Goal: Task Accomplishment & Management: Manage account settings

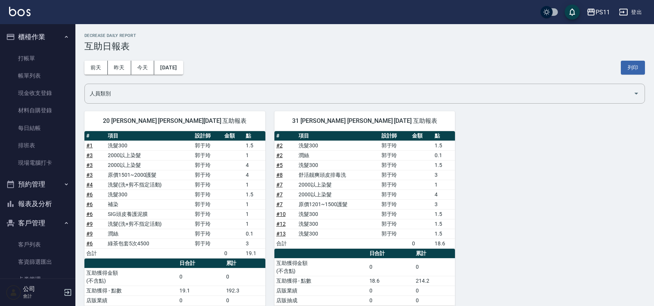
scroll to position [26, 0]
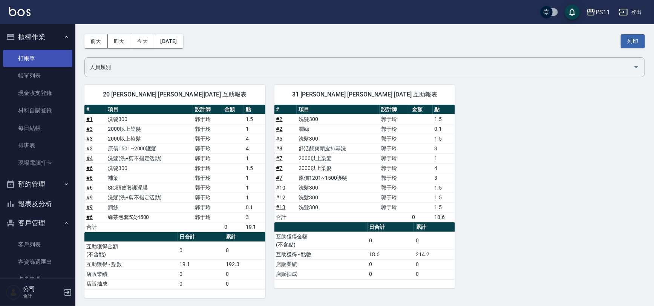
click at [55, 52] on link "打帳單" at bounding box center [37, 58] width 69 height 17
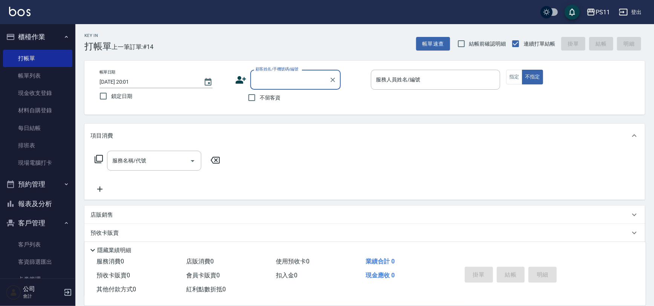
click at [265, 75] on input "顧客姓名/手機號碼/編號" at bounding box center [290, 79] width 72 height 13
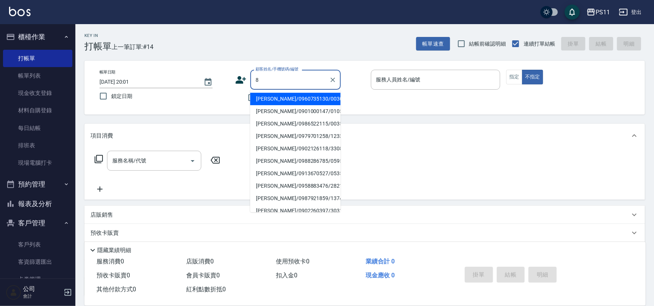
type input "[PERSON_NAME]/0986522115/0035"
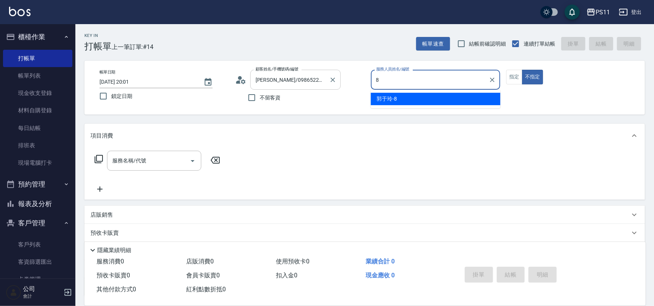
type input "郭于玲-8"
type button "false"
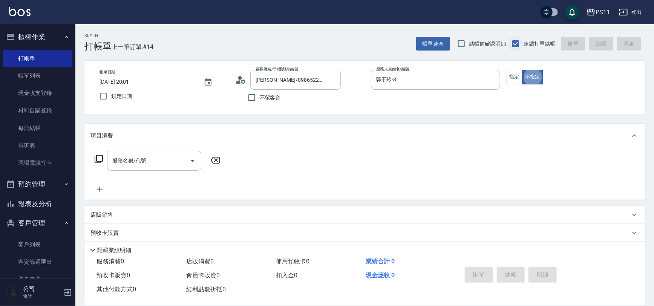
type input "郭魚鱗/0325308409/8"
click at [513, 79] on button "指定" at bounding box center [514, 77] width 16 height 15
click at [102, 161] on icon at bounding box center [99, 159] width 8 height 8
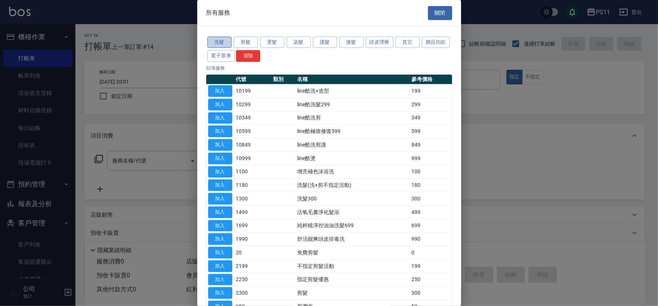
click at [219, 38] on button "洗髮" at bounding box center [219, 43] width 24 height 12
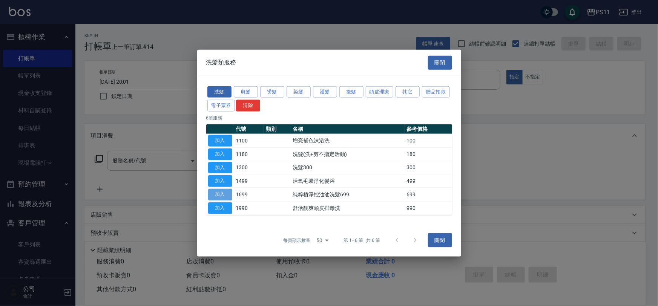
click at [220, 196] on button "加入" at bounding box center [220, 195] width 24 height 12
type input "純粹植淨控油油洗髮699(1699)"
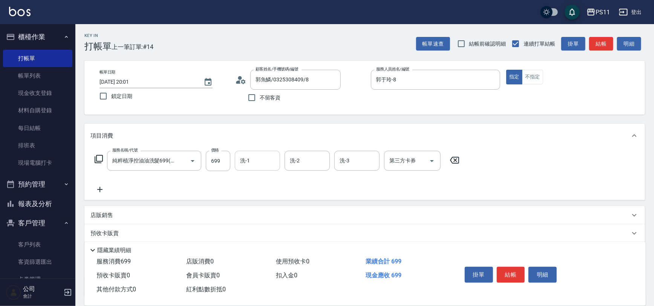
click at [248, 162] on input "洗-1" at bounding box center [257, 160] width 38 height 13
type input "[PERSON_NAME]-31"
click at [100, 187] on icon at bounding box center [99, 189] width 5 height 5
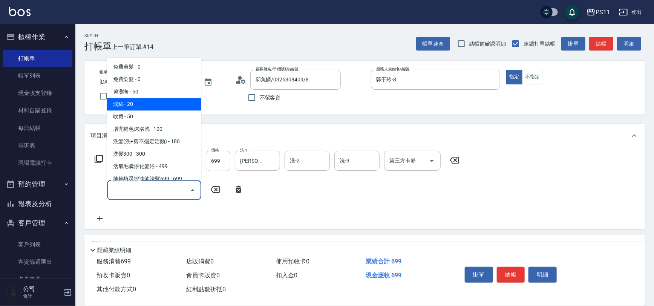
click at [145, 106] on span "潤絲 - 20" at bounding box center [154, 104] width 94 height 12
type input "潤絲(820)"
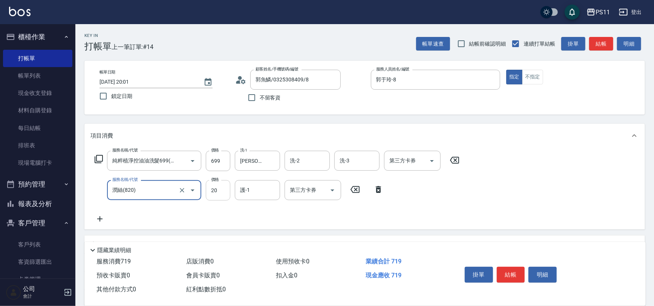
click at [218, 190] on input "20" at bounding box center [218, 190] width 25 height 20
type input "100"
type input "[PERSON_NAME]-31"
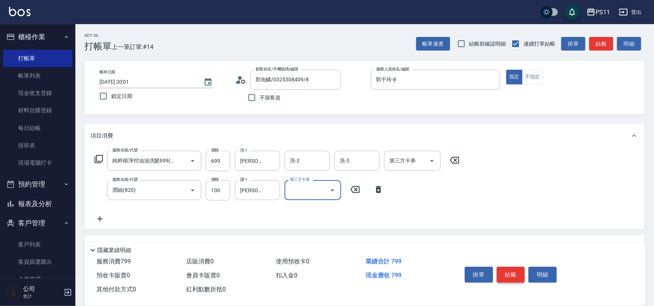
click at [517, 271] on button "結帳" at bounding box center [511, 275] width 28 height 16
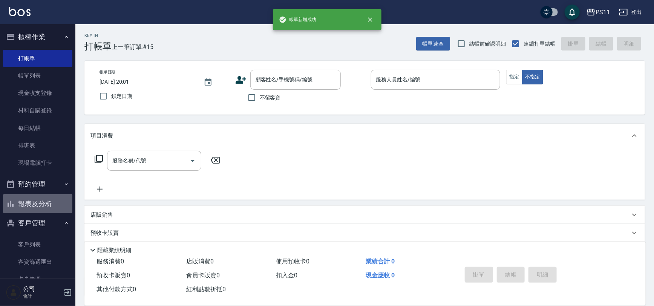
click at [50, 210] on button "報表及分析" at bounding box center [37, 204] width 69 height 20
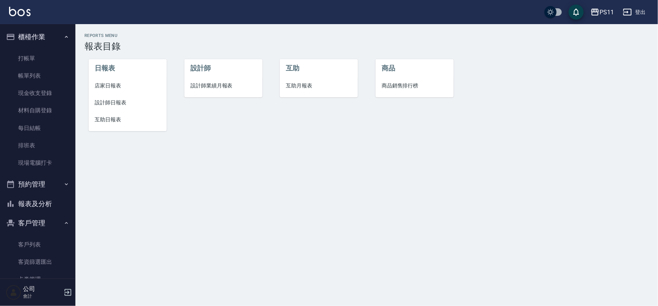
click at [118, 100] on span "設計師日報表" at bounding box center [128, 103] width 66 height 8
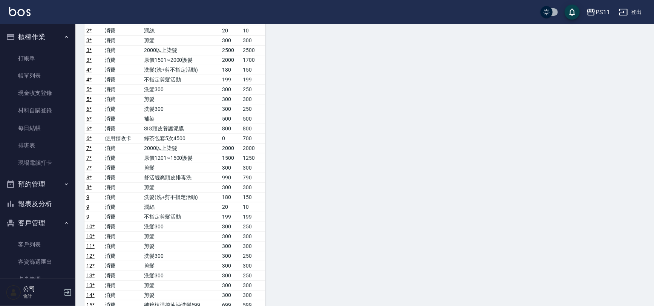
scroll to position [205, 0]
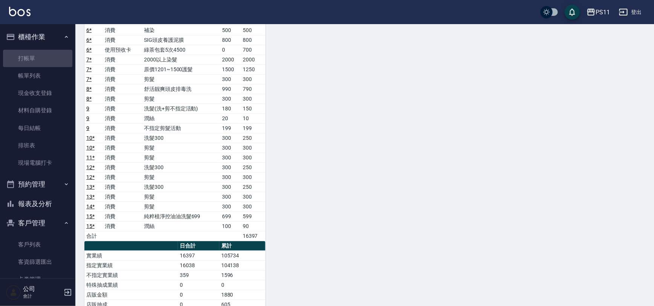
drag, startPoint x: 61, startPoint y: 55, endPoint x: 131, endPoint y: 56, distance: 69.8
click at [61, 55] on link "打帳單" at bounding box center [37, 58] width 69 height 17
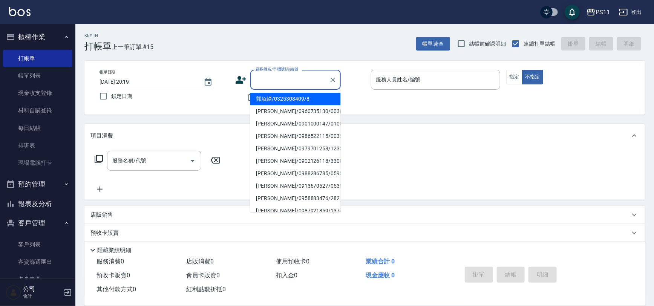
drag, startPoint x: 281, startPoint y: 82, endPoint x: 299, endPoint y: 77, distance: 18.7
click at [284, 82] on input "顧客姓名/手機號碼/編號" at bounding box center [290, 79] width 72 height 13
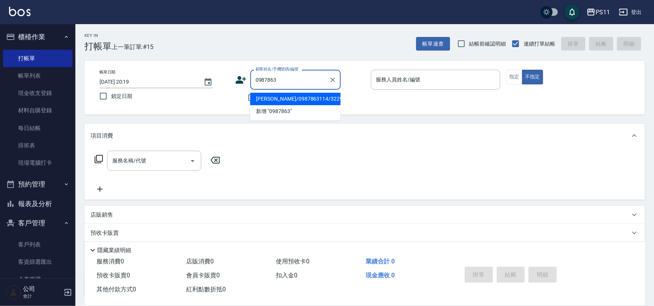
drag, startPoint x: 297, startPoint y: 96, endPoint x: 308, endPoint y: 118, distance: 24.6
click at [298, 98] on li "[PERSON_NAME]/0987863114/3229" at bounding box center [295, 99] width 90 height 12
type input "[PERSON_NAME]/0987863114/3229"
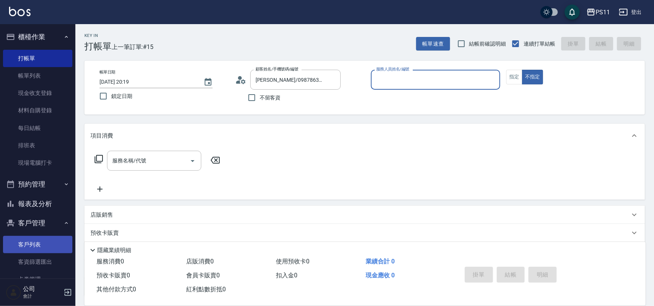
click at [53, 238] on link "客戶列表" at bounding box center [37, 244] width 69 height 17
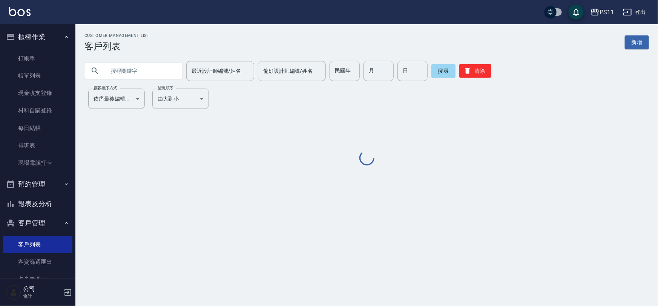
click at [153, 71] on input "text" at bounding box center [141, 71] width 71 height 20
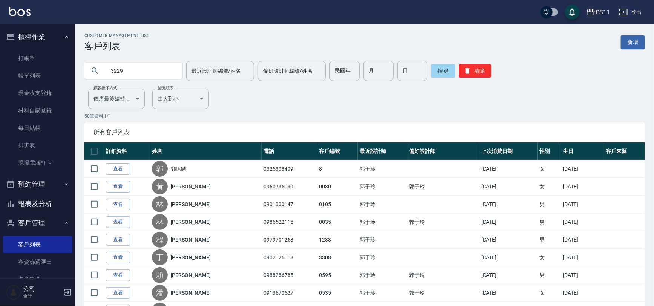
type input "3229"
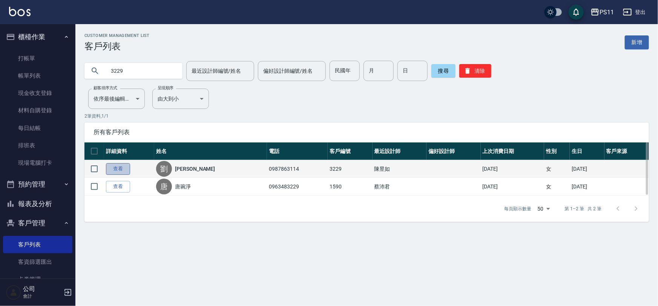
click at [121, 168] on link "查看" at bounding box center [118, 169] width 24 height 12
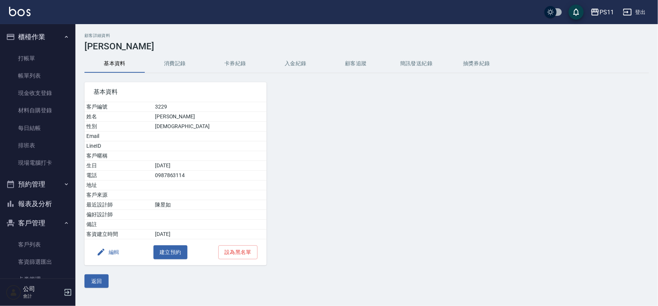
click at [179, 64] on button "消費記錄" at bounding box center [175, 64] width 60 height 18
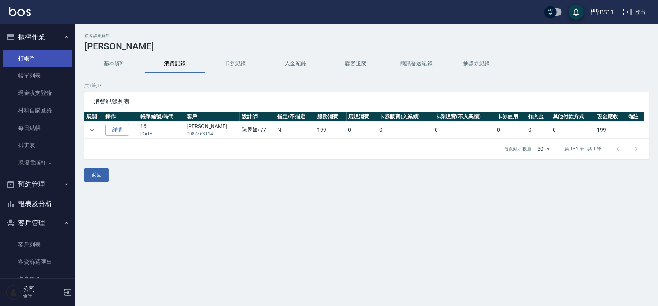
click at [27, 58] on link "打帳單" at bounding box center [37, 58] width 69 height 17
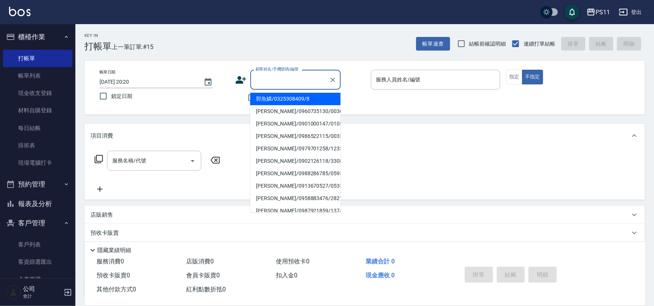
click at [313, 77] on input "顧客姓名/手機號碼/編號" at bounding box center [290, 79] width 72 height 13
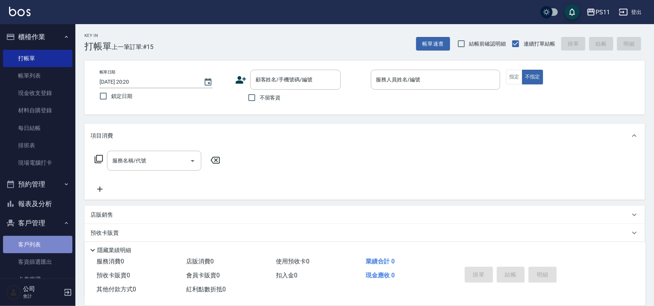
click at [39, 243] on link "客戶列表" at bounding box center [37, 244] width 69 height 17
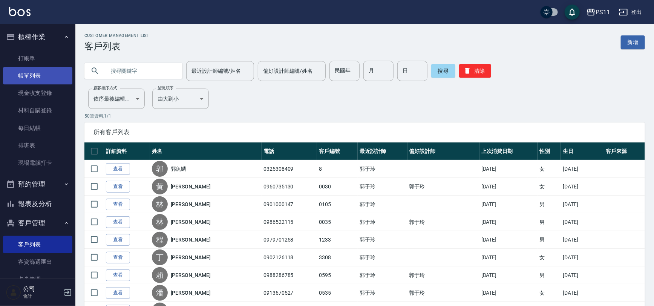
click at [42, 75] on link "帳單列表" at bounding box center [37, 75] width 69 height 17
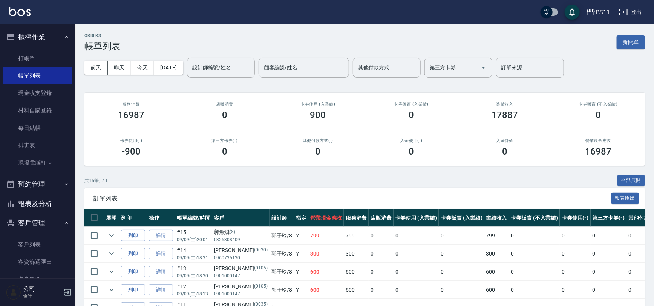
drag, startPoint x: 307, startPoint y: 236, endPoint x: 305, endPoint y: 123, distance: 113.5
click at [49, 55] on link "打帳單" at bounding box center [37, 58] width 69 height 17
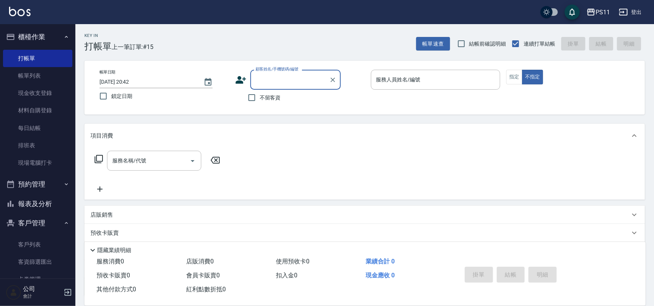
click at [284, 80] on input "顧客姓名/手機號碼/編號" at bounding box center [290, 79] width 72 height 13
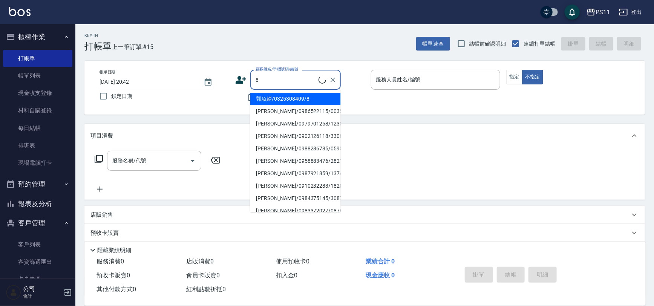
type input "郭魚鱗/0325308409/8"
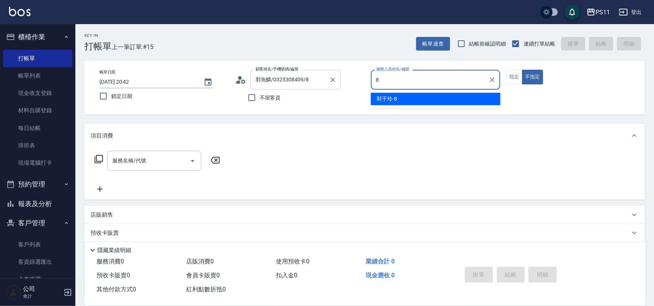
type input "郭于玲-8"
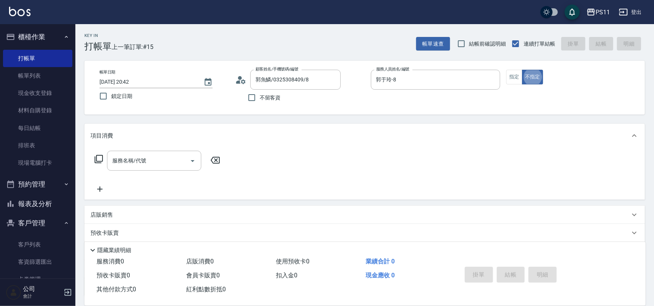
type button "false"
click at [515, 72] on button "指定" at bounding box center [514, 77] width 16 height 15
click at [100, 158] on icon at bounding box center [98, 159] width 9 height 9
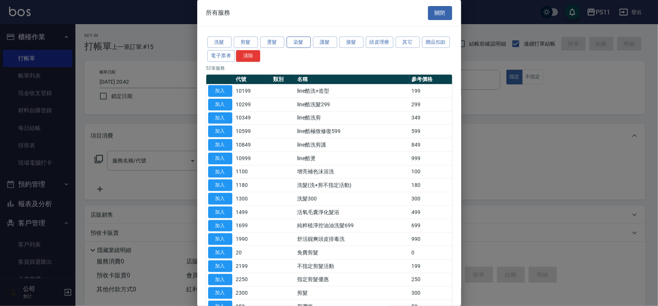
click at [304, 41] on button "染髮" at bounding box center [299, 43] width 24 height 12
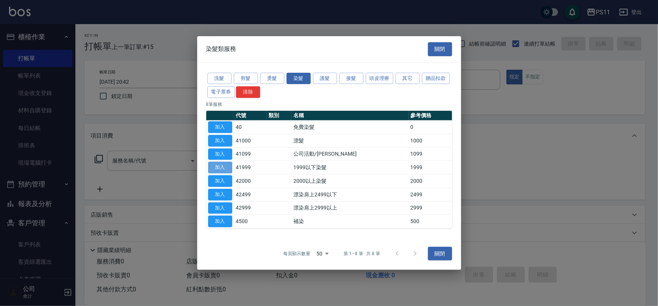
click at [217, 169] on button "加入" at bounding box center [220, 168] width 24 height 12
type input "1999以下染髮(41999)"
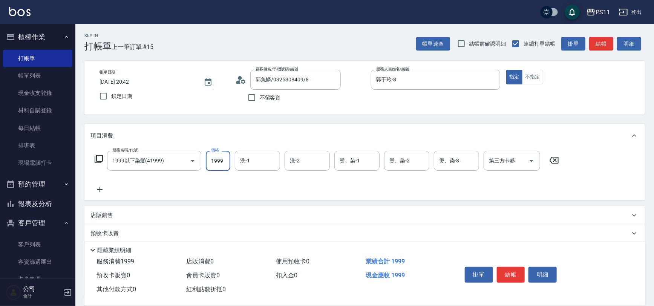
click at [227, 160] on input "1999" at bounding box center [218, 161] width 25 height 20
type input "1500"
click at [249, 163] on input "洗-1" at bounding box center [257, 160] width 38 height 13
type input "郭于玲-8"
click at [242, 154] on input "郭于玲-8" at bounding box center [251, 160] width 27 height 13
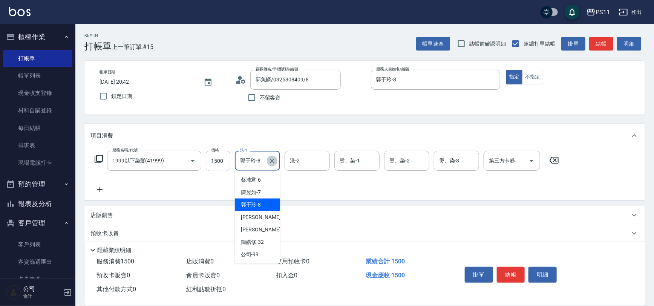
click at [271, 158] on icon "Clear" at bounding box center [272, 161] width 8 height 8
click at [257, 161] on input "洗-1" at bounding box center [257, 160] width 38 height 13
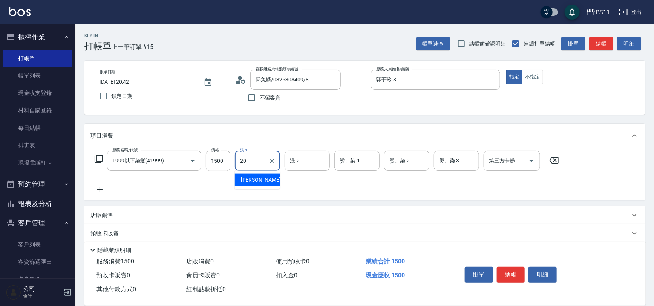
type input "[PERSON_NAME]-20"
click at [108, 191] on icon at bounding box center [99, 189] width 19 height 9
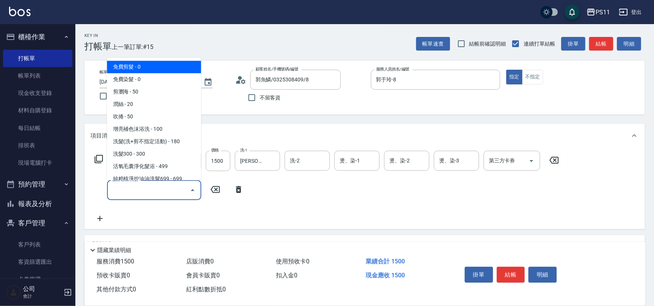
click at [136, 192] on input "服務名稱/代號" at bounding box center [148, 190] width 76 height 13
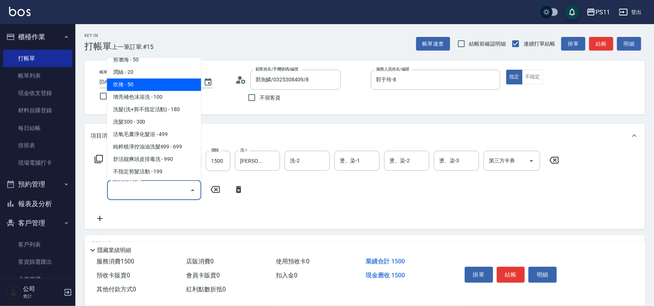
scroll to position [68, 0]
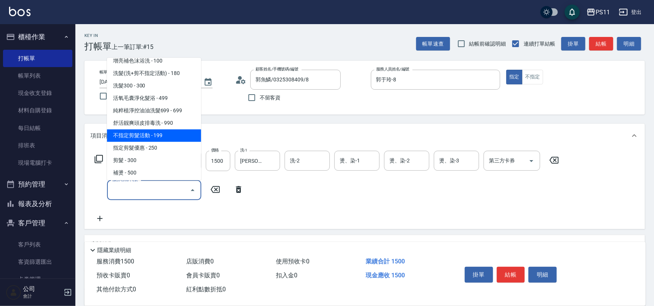
click at [171, 136] on span "不指定剪髮活動 - 199" at bounding box center [154, 136] width 94 height 12
type input "不指定剪髮活動(2199)"
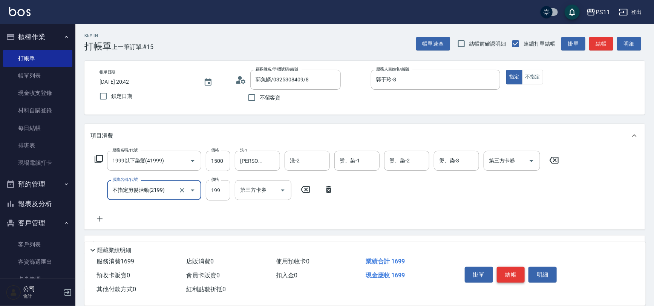
click at [501, 267] on button "結帳" at bounding box center [511, 275] width 28 height 16
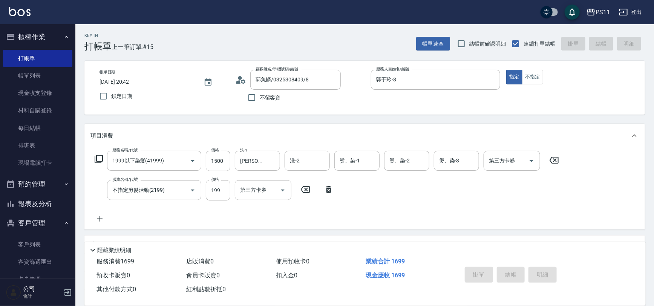
type input "[DATE] 20:43"
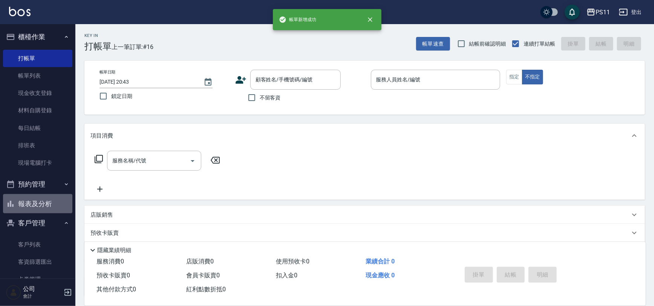
click at [41, 204] on button "報表及分析" at bounding box center [37, 204] width 69 height 20
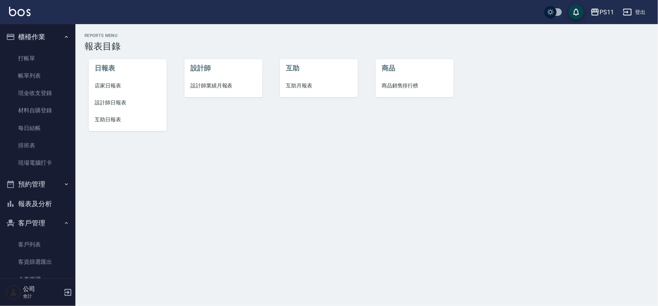
click at [128, 123] on span "互助日報表" at bounding box center [128, 120] width 66 height 8
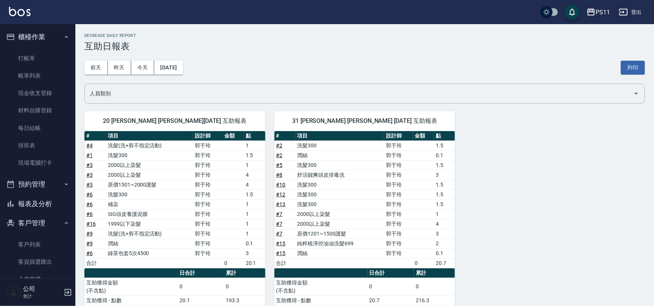
click at [417, 221] on td "a dense table" at bounding box center [423, 224] width 21 height 10
click at [50, 204] on button "報表及分析" at bounding box center [37, 204] width 69 height 20
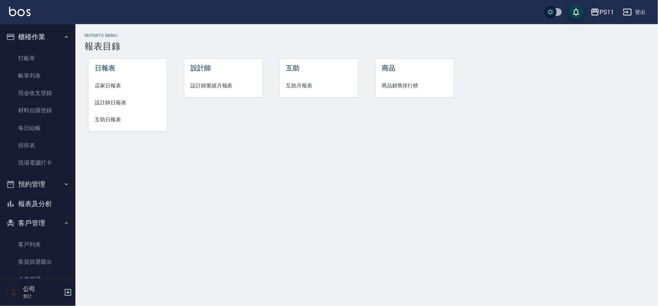
click at [117, 97] on li "設計師日報表" at bounding box center [128, 102] width 78 height 17
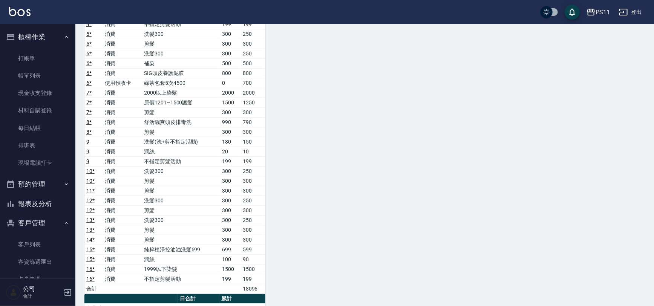
scroll to position [240, 0]
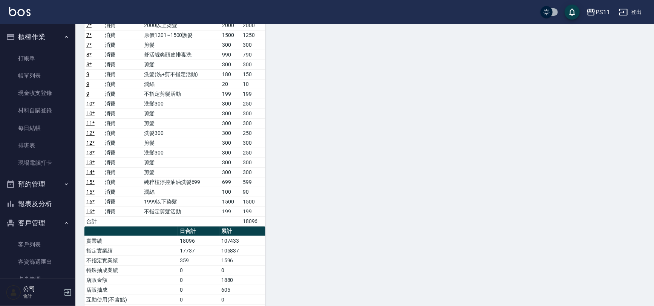
click at [41, 204] on button "報表及分析" at bounding box center [37, 204] width 69 height 20
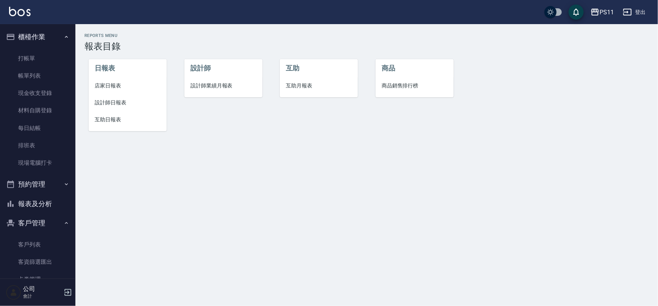
click at [105, 84] on span "店家日報表" at bounding box center [128, 86] width 66 height 8
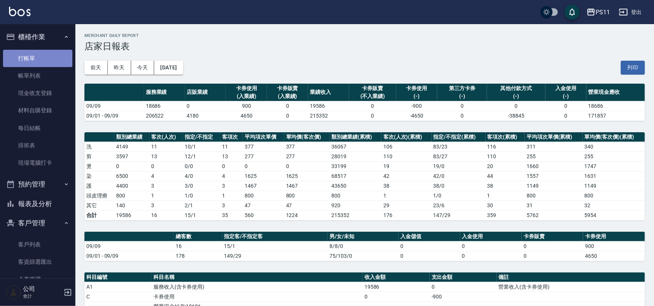
click at [43, 60] on link "打帳單" at bounding box center [37, 58] width 69 height 17
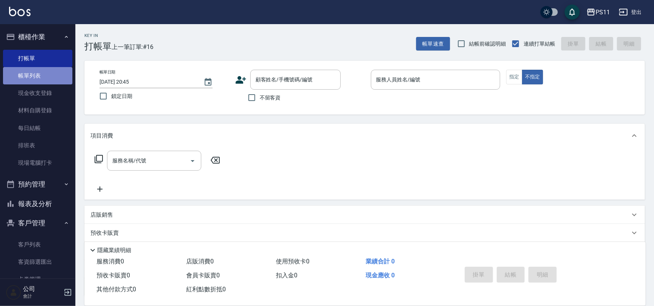
click at [57, 80] on link "帳單列表" at bounding box center [37, 75] width 69 height 17
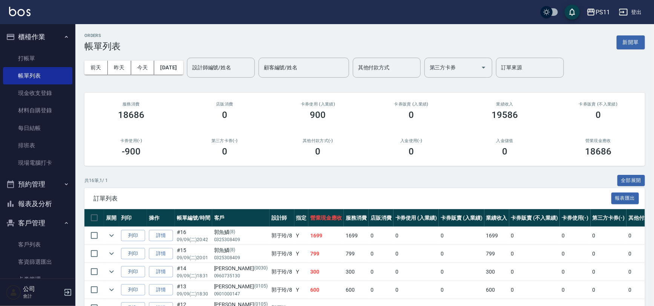
drag, startPoint x: 311, startPoint y: 233, endPoint x: 349, endPoint y: 40, distance: 196.4
click at [43, 54] on link "打帳單" at bounding box center [37, 58] width 69 height 17
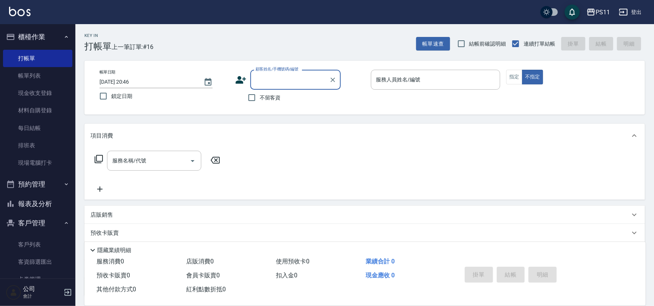
click at [263, 75] on input "顧客姓名/手機號碼/編號" at bounding box center [290, 79] width 72 height 13
type input "黃"
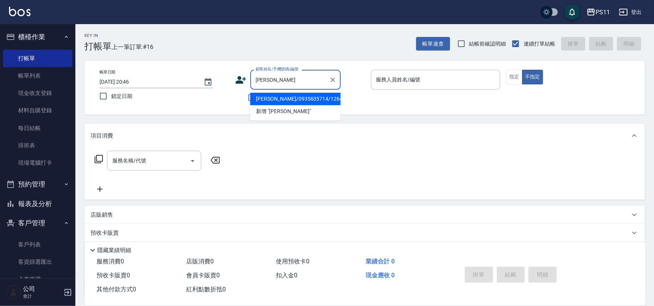
type input "王"
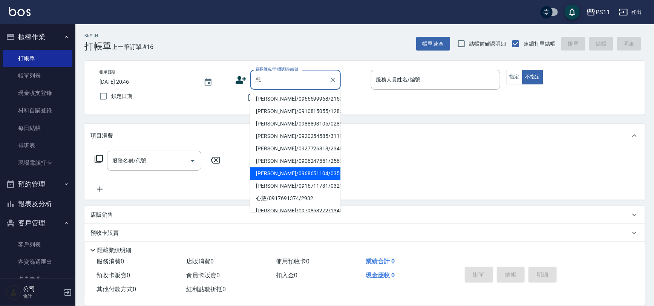
click at [308, 172] on li "[PERSON_NAME]/0968651104/0353" at bounding box center [295, 173] width 90 height 12
type input "[PERSON_NAME]/0968651104/0353"
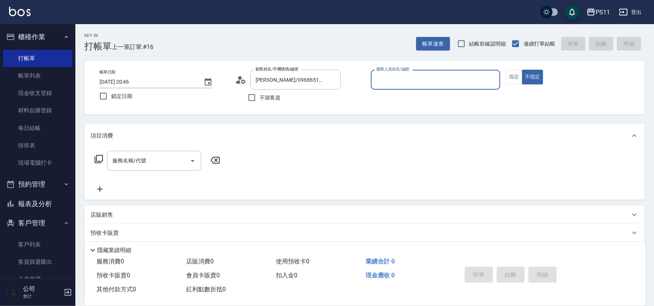
click at [419, 72] on div "服務人員姓名/編號" at bounding box center [436, 80] width 130 height 20
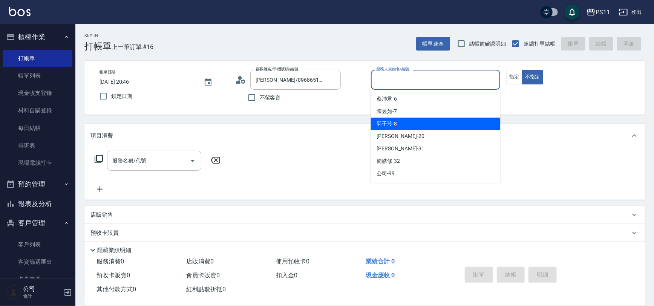
click at [414, 120] on div "郭于玲 -8" at bounding box center [436, 124] width 130 height 12
type input "郭于玲-8"
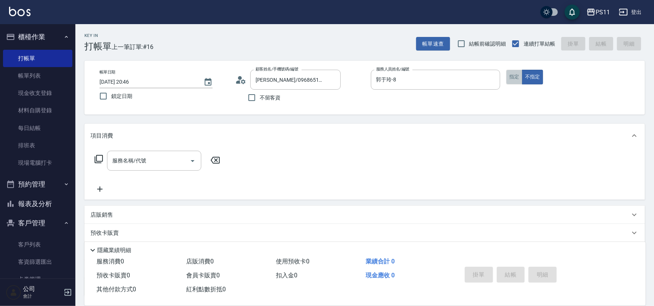
click at [511, 80] on button "指定" at bounding box center [514, 77] width 16 height 15
click at [101, 158] on icon at bounding box center [98, 159] width 9 height 9
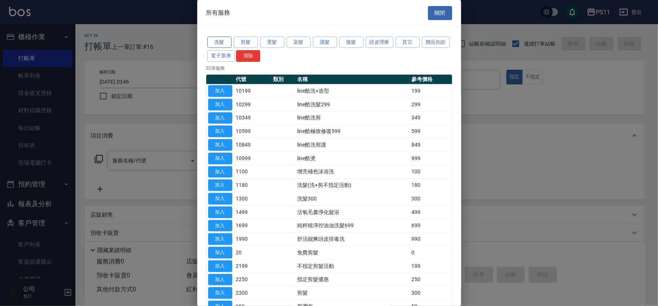
click at [217, 40] on button "洗髮" at bounding box center [219, 43] width 24 height 12
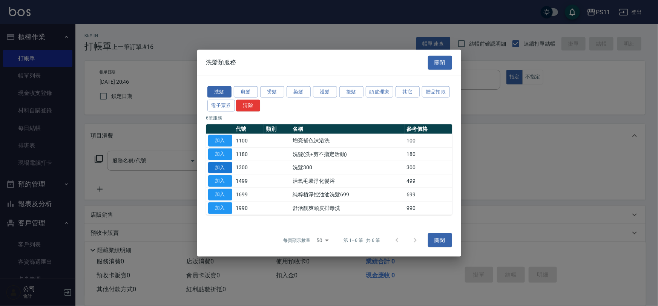
click at [226, 168] on button "加入" at bounding box center [220, 168] width 24 height 12
type input "洗髮300(1300)"
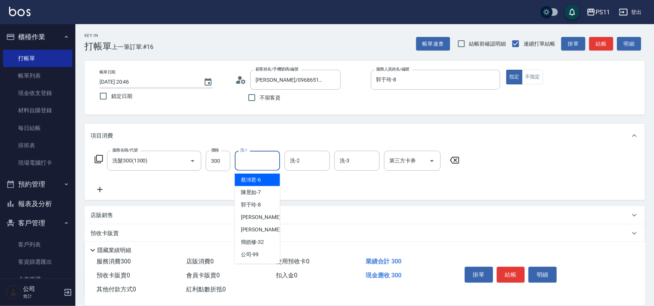
click at [267, 164] on input "洗-1" at bounding box center [257, 160] width 38 height 13
type input "[PERSON_NAME]-20"
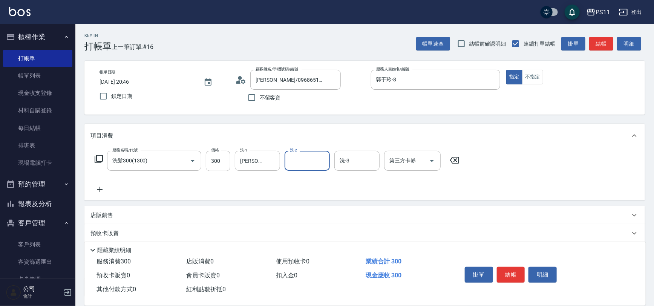
click at [101, 193] on icon at bounding box center [99, 189] width 19 height 9
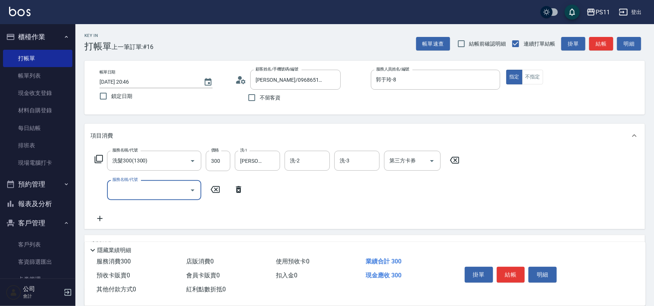
click at [138, 193] on input "服務名稱/代號" at bounding box center [148, 190] width 76 height 13
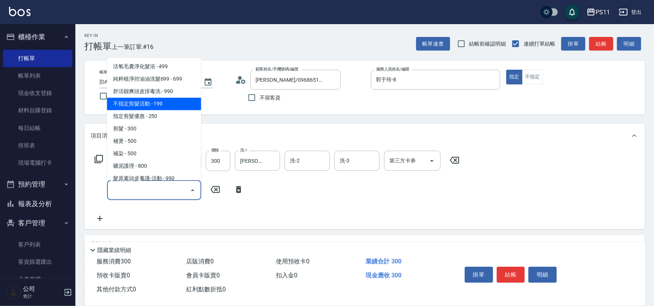
scroll to position [103, 0]
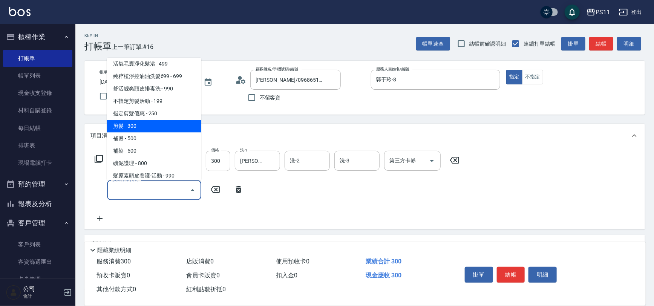
click at [167, 120] on span "剪髮 - 300" at bounding box center [154, 126] width 94 height 12
type input "剪髮(2300)"
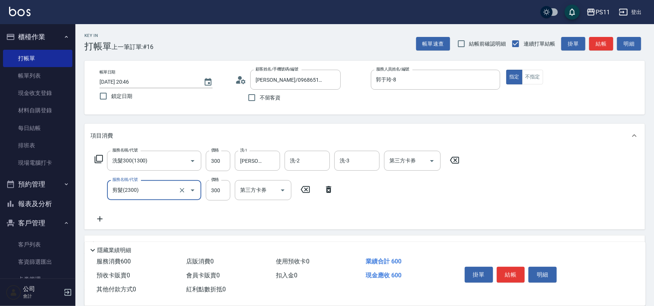
scroll to position [90, 0]
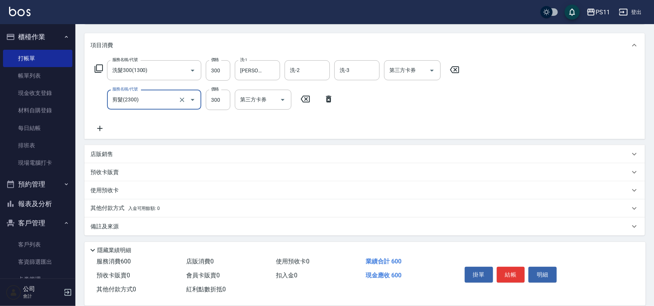
click at [97, 124] on icon at bounding box center [99, 128] width 19 height 9
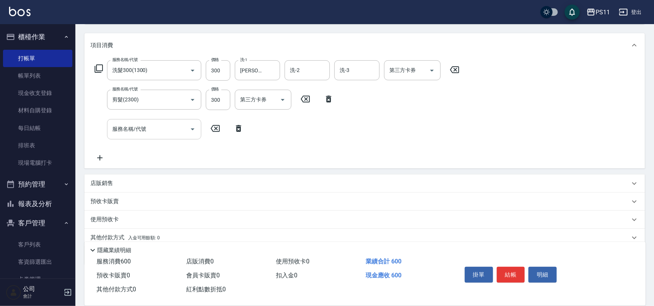
drag, startPoint x: 127, startPoint y: 143, endPoint x: 133, endPoint y: 129, distance: 15.2
click at [127, 143] on div "服務名稱/代號 洗髮300(1300) 服務名稱/代號 價格 300 價格 洗-1 [PERSON_NAME]-20 洗-1 洗-2 洗-2 洗-3 洗-3 …" at bounding box center [277, 111] width 374 height 102
click at [133, 129] on input "服務名稱/代號" at bounding box center [148, 129] width 76 height 13
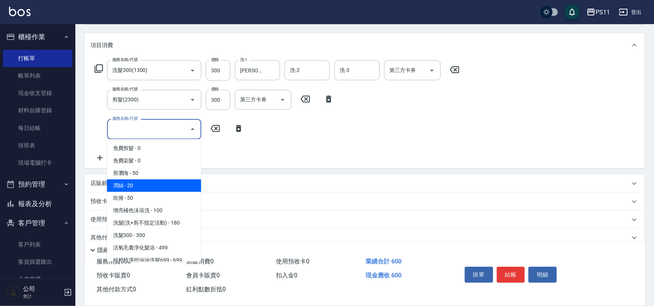
click at [144, 183] on span "潤絲 - 20" at bounding box center [154, 185] width 94 height 12
type input "潤絲(820)"
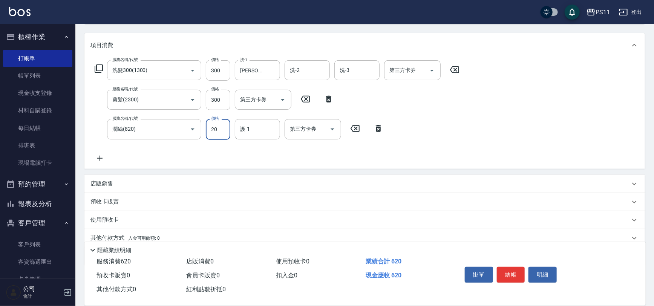
click at [226, 120] on input "20" at bounding box center [218, 129] width 25 height 20
type input "100"
type input "[PERSON_NAME]-20"
click at [513, 273] on button "結帳" at bounding box center [511, 275] width 28 height 16
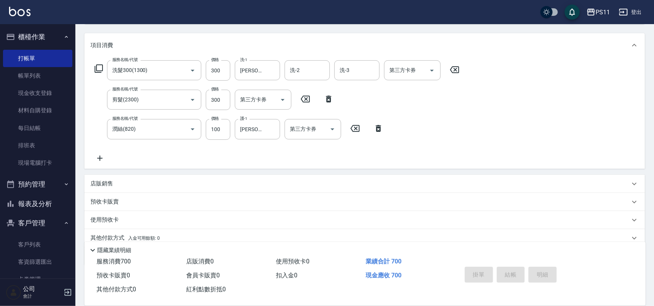
type input "[DATE] 20:47"
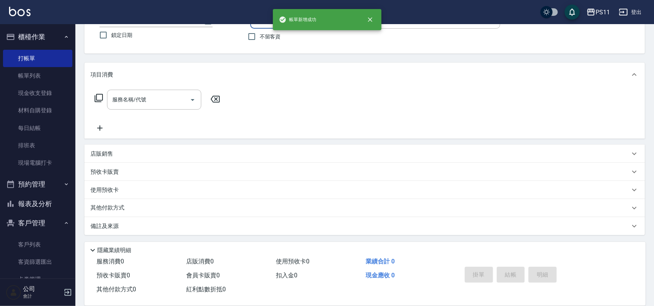
scroll to position [0, 0]
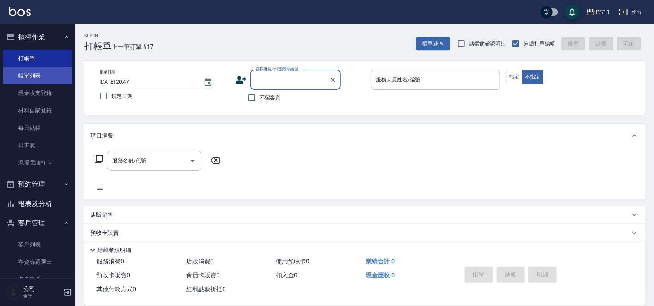
click at [35, 80] on link "帳單列表" at bounding box center [37, 75] width 69 height 17
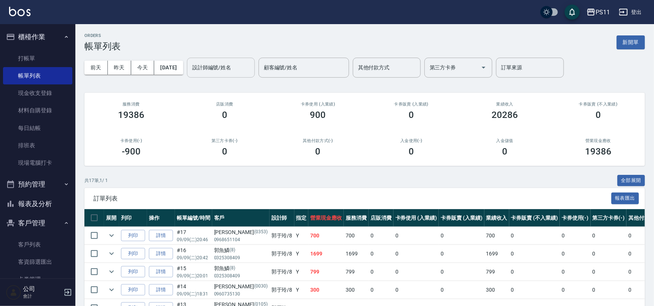
click at [225, 64] on input "設計師編號/姓名" at bounding box center [220, 67] width 61 height 13
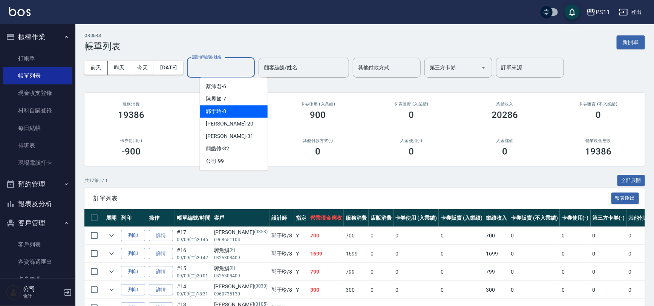
click at [234, 107] on div "郭于玲 -8" at bounding box center [234, 111] width 68 height 12
type input "郭于玲-8"
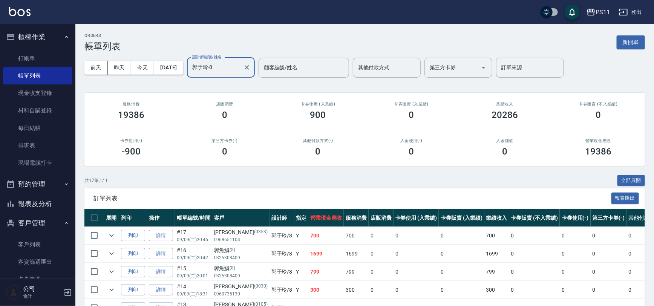
click at [271, 181] on div "共 17 筆, 1 / 1 全部展開" at bounding box center [364, 181] width 561 height 12
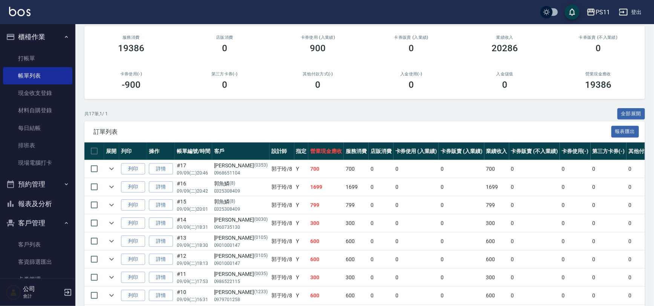
scroll to position [68, 0]
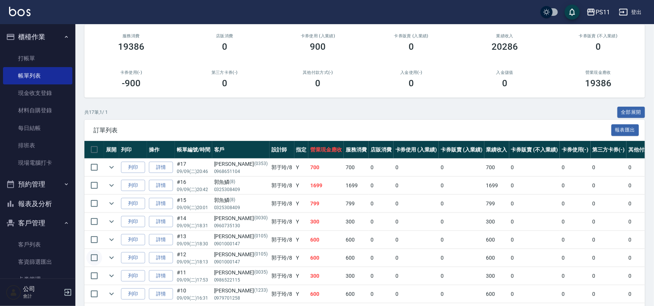
click at [94, 256] on input "checkbox" at bounding box center [94, 258] width 16 height 16
checkbox input "true"
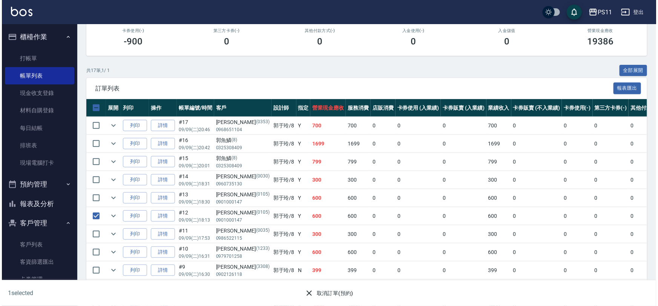
scroll to position [261, 0]
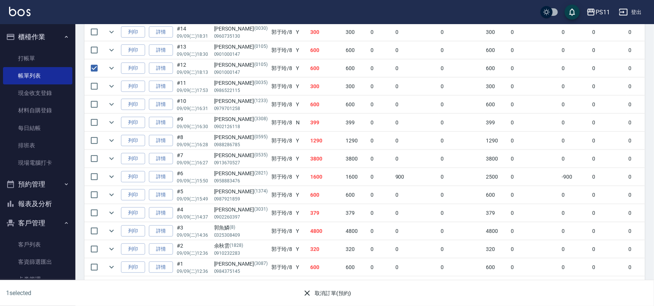
drag, startPoint x: 284, startPoint y: 95, endPoint x: 420, endPoint y: 245, distance: 202.0
click at [301, 290] on button "取消訂單(預約)" at bounding box center [327, 294] width 55 height 14
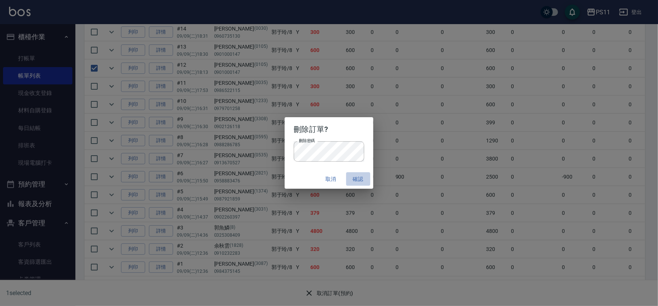
click at [354, 173] on button "確認" at bounding box center [358, 179] width 24 height 14
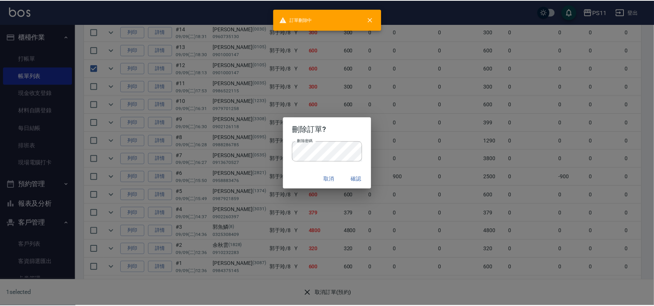
scroll to position [0, 0]
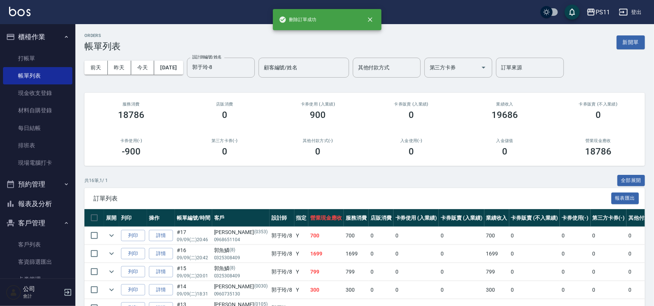
click at [51, 204] on button "報表及分析" at bounding box center [37, 204] width 69 height 20
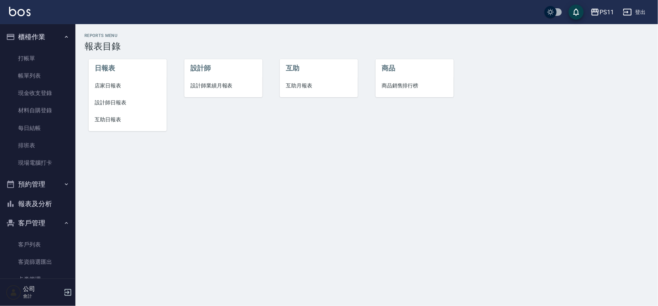
click at [103, 103] on span "設計師日報表" at bounding box center [128, 103] width 66 height 8
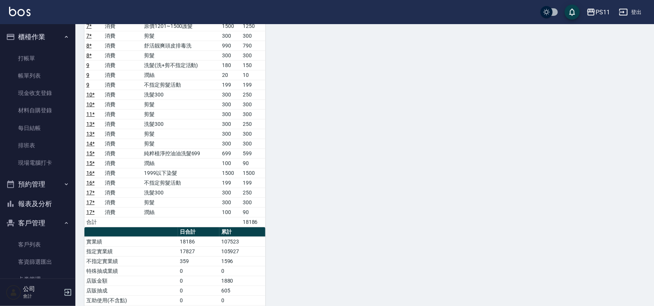
scroll to position [342, 0]
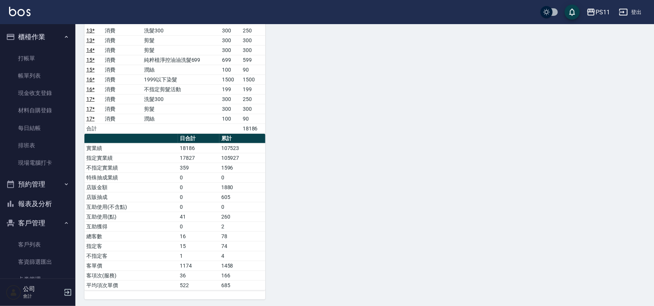
drag, startPoint x: 350, startPoint y: 174, endPoint x: 318, endPoint y: 223, distance: 58.8
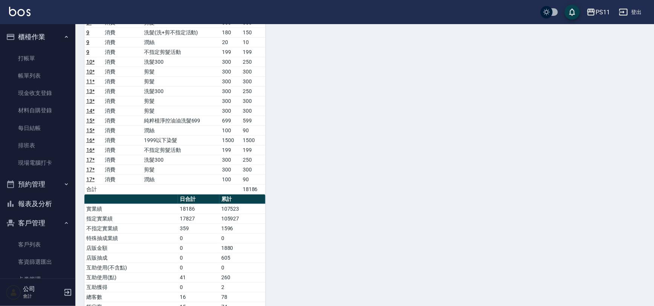
scroll to position [0, 0]
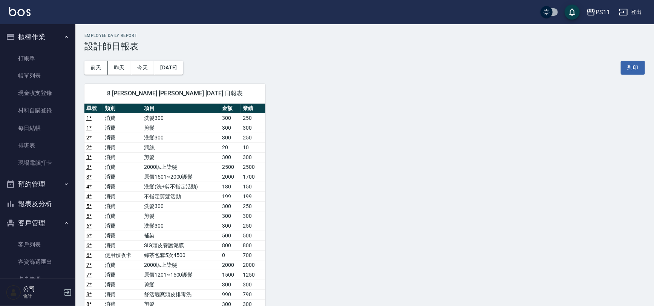
drag, startPoint x: 319, startPoint y: 253, endPoint x: 276, endPoint y: 90, distance: 169.0
click at [42, 76] on link "帳單列表" at bounding box center [37, 75] width 69 height 17
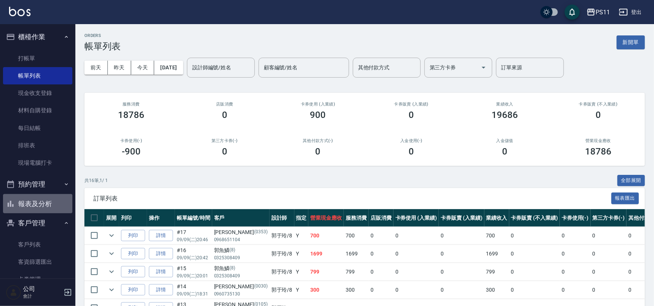
click at [60, 200] on button "報表及分析" at bounding box center [37, 204] width 69 height 20
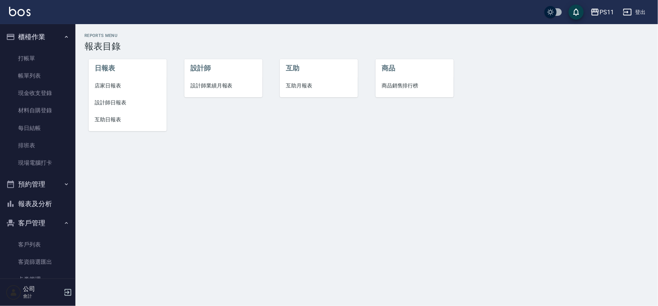
click at [118, 79] on li "店家日報表" at bounding box center [128, 85] width 78 height 17
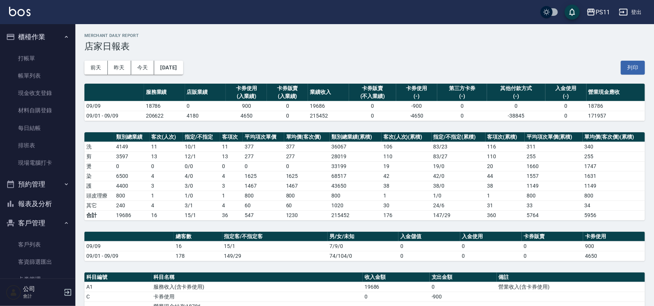
click at [396, 132] on th "客次(人次)(累積)" at bounding box center [407, 137] width 50 height 10
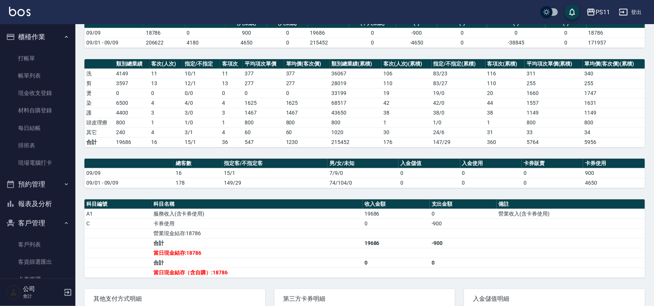
scroll to position [122, 0]
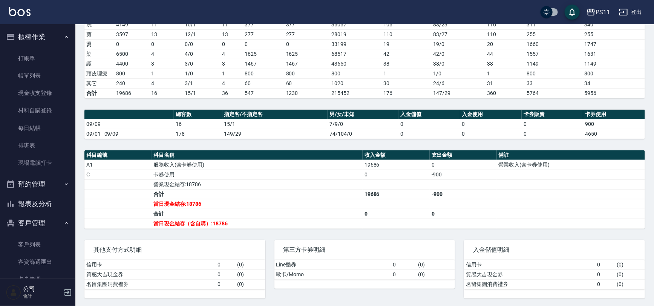
click at [1, 217] on nav "櫃檯作業 打帳單 帳單列表 現金收支登錄 材料自購登錄 每日結帳 排班表 現場電腦打卡 預約管理 預約管理 單日預約紀錄 單週預約紀錄 報表及分析 報表目錄 …" at bounding box center [37, 151] width 75 height 255
click at [29, 205] on button "報表及分析" at bounding box center [37, 204] width 69 height 20
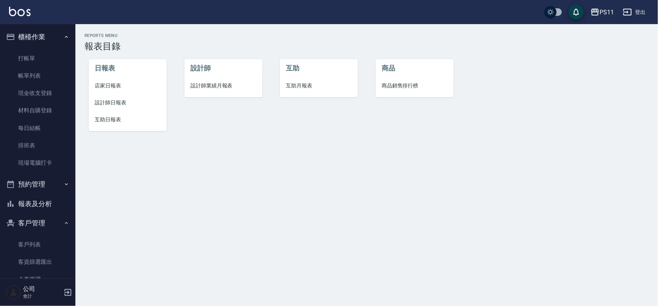
click at [113, 119] on span "互助日報表" at bounding box center [128, 120] width 66 height 8
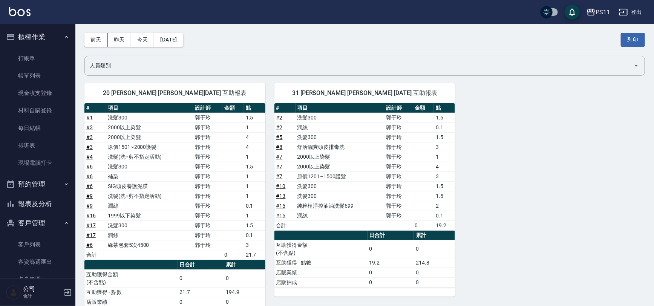
scroll to position [56, 0]
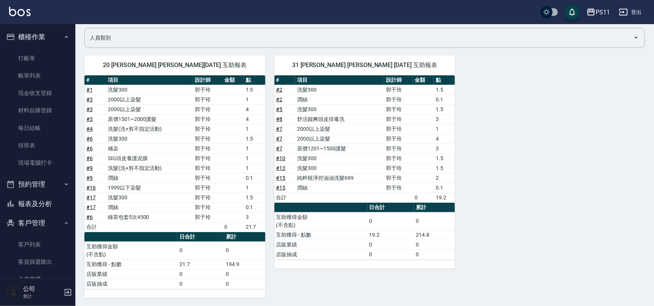
drag, startPoint x: 47, startPoint y: 206, endPoint x: 53, endPoint y: 201, distance: 8.0
click at [47, 206] on button "報表及分析" at bounding box center [37, 204] width 69 height 20
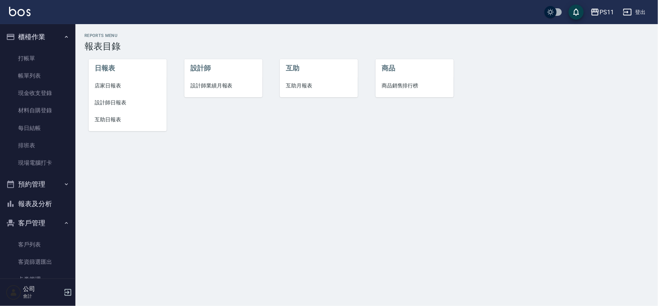
click at [107, 99] on span "設計師日報表" at bounding box center [128, 103] width 66 height 8
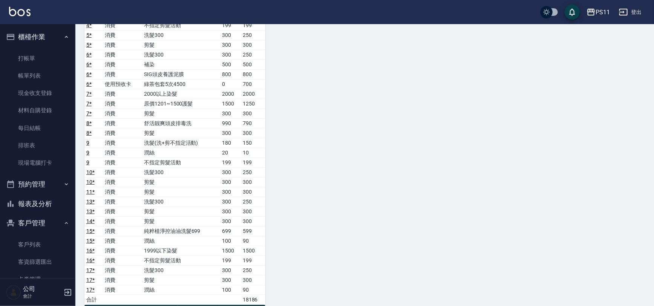
scroll to position [342, 0]
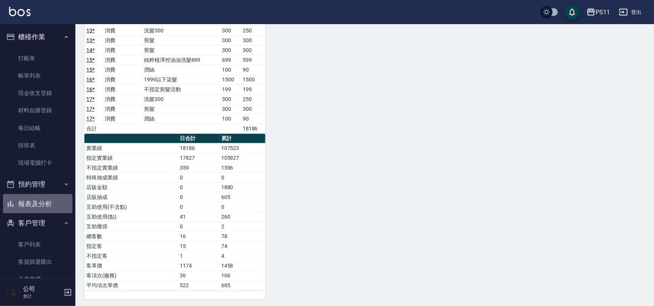
click at [40, 200] on button "報表及分析" at bounding box center [37, 204] width 69 height 20
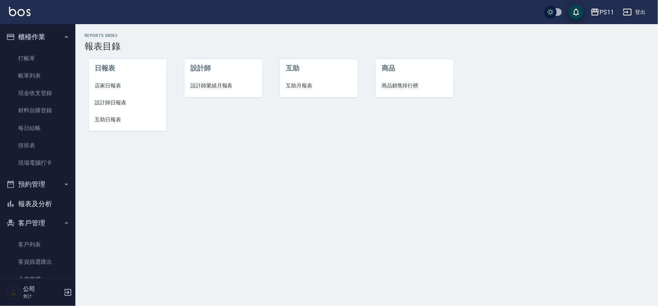
click at [111, 85] on span "店家日報表" at bounding box center [128, 86] width 66 height 8
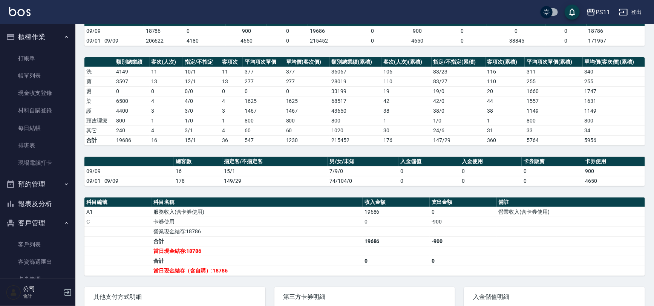
drag, startPoint x: 483, startPoint y: 138, endPoint x: 480, endPoint y: 179, distance: 40.8
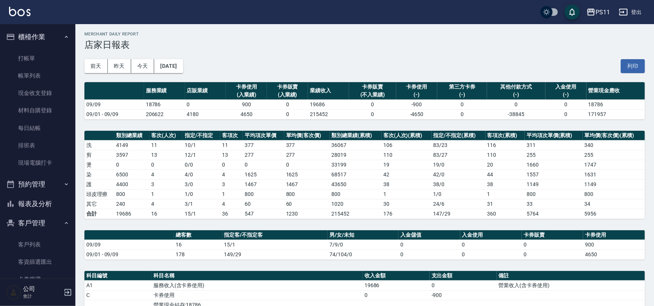
scroll to position [36, 0]
